Goal: Task Accomplishment & Management: Manage account settings

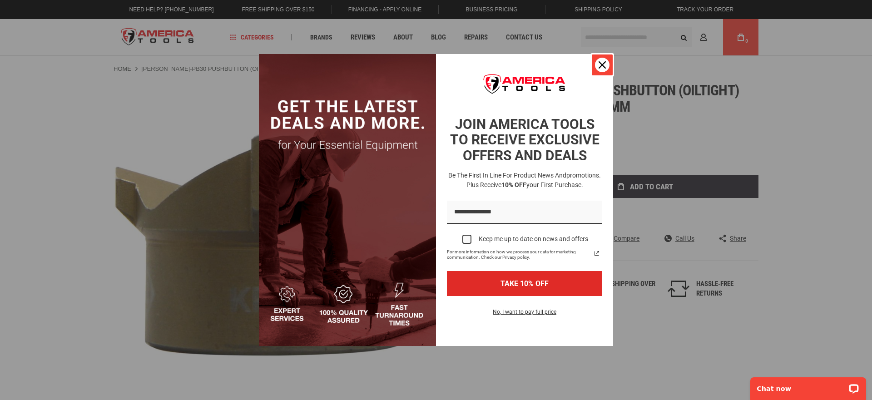
click at [605, 67] on icon "close icon" at bounding box center [601, 64] width 7 height 7
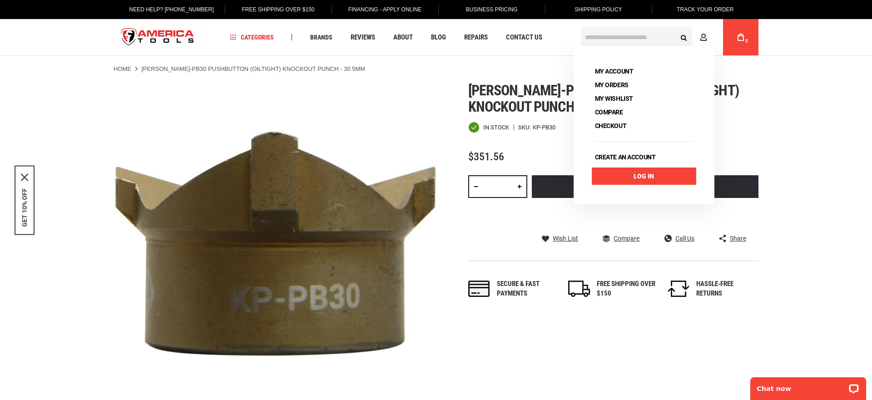
click at [628, 175] on link "Log In" at bounding box center [644, 176] width 104 height 17
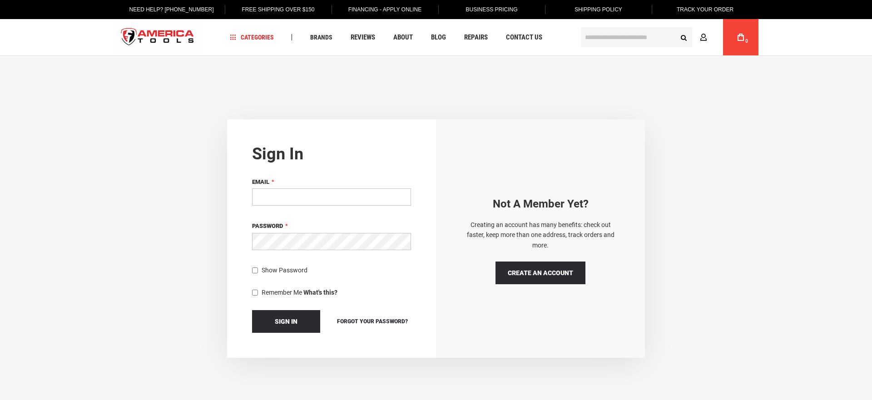
click at [289, 198] on input "Email" at bounding box center [331, 196] width 159 height 17
